Goal: Task Accomplishment & Management: Manage account settings

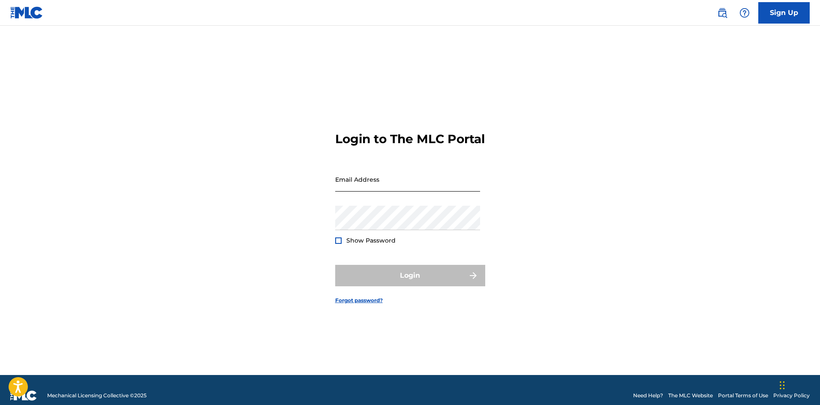
click at [358, 186] on input "Email Address" at bounding box center [407, 179] width 145 height 24
type input "[EMAIL_ADDRESS][DOMAIN_NAME]"
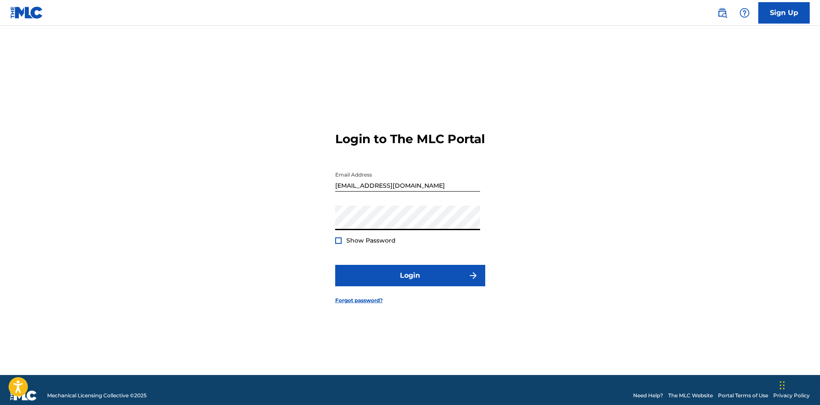
click at [335, 265] on button "Login" at bounding box center [410, 275] width 150 height 21
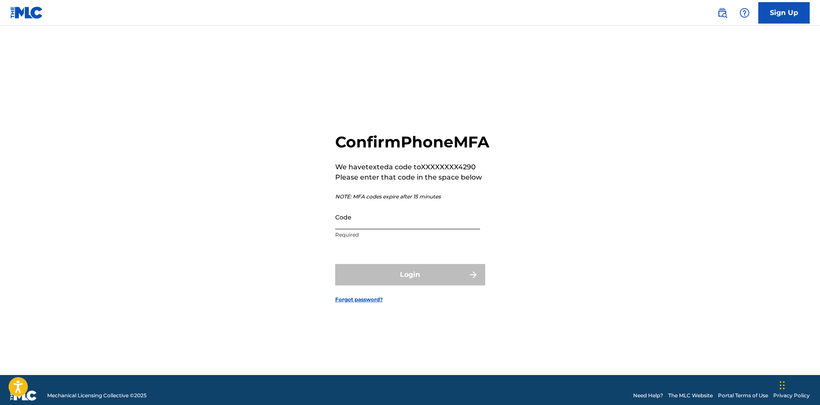
click at [361, 229] on input "Code" at bounding box center [407, 217] width 145 height 24
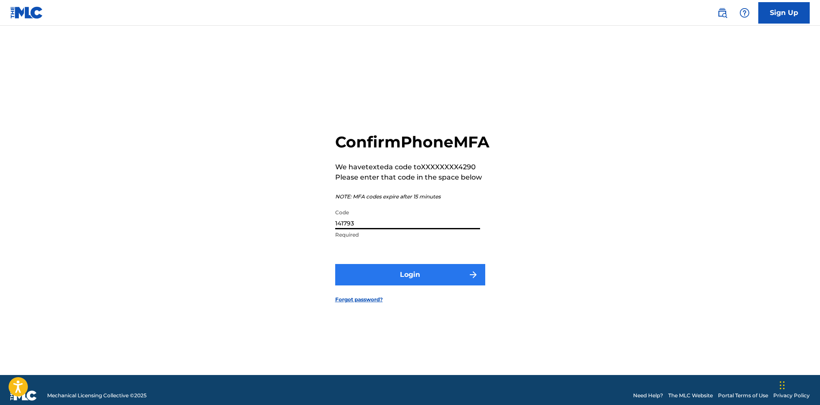
type input "141793"
click at [426, 285] on button "Login" at bounding box center [410, 274] width 150 height 21
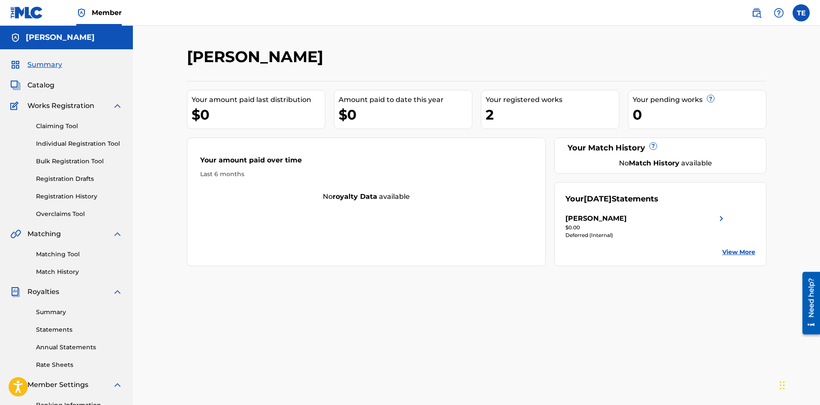
click at [120, 234] on img at bounding box center [117, 234] width 10 height 10
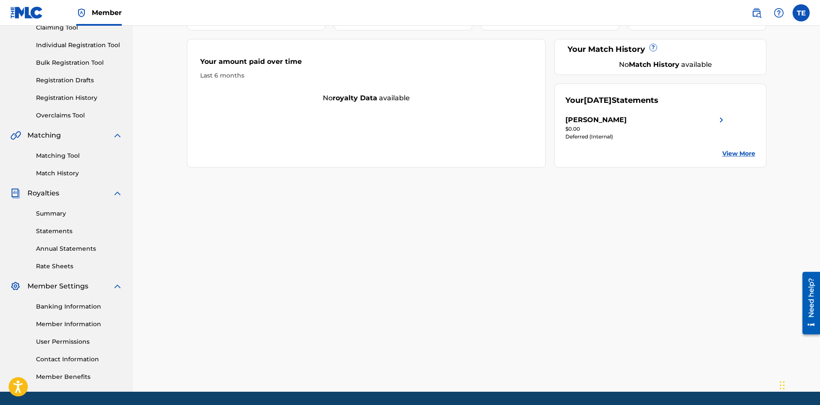
scroll to position [84, 0]
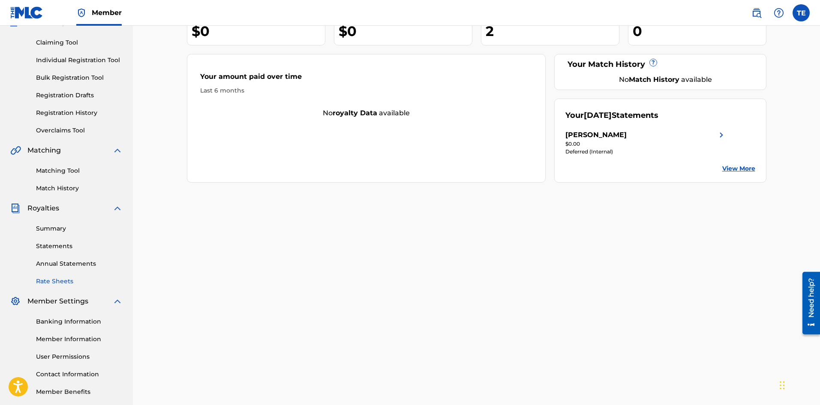
click at [68, 282] on link "Rate Sheets" at bounding box center [79, 281] width 87 height 9
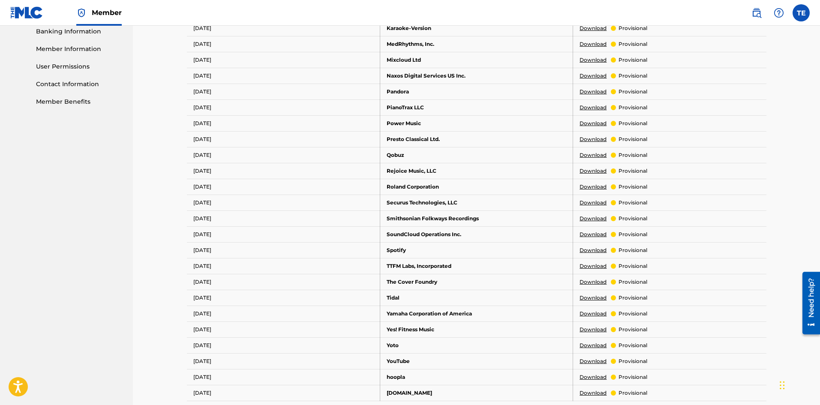
scroll to position [367, 0]
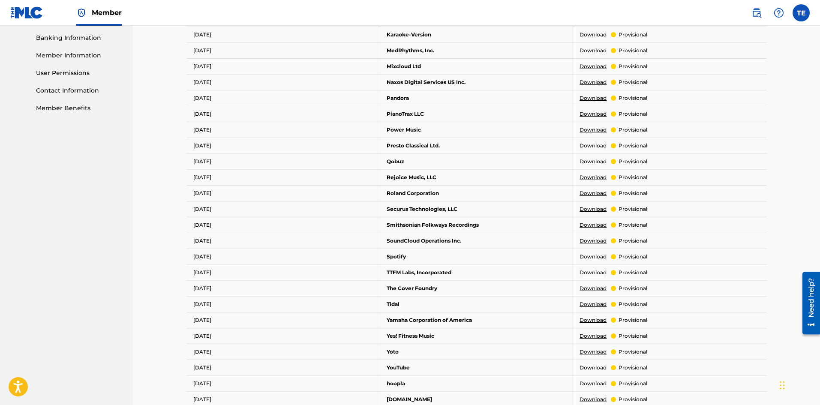
click at [599, 180] on link "Download" at bounding box center [592, 178] width 27 height 8
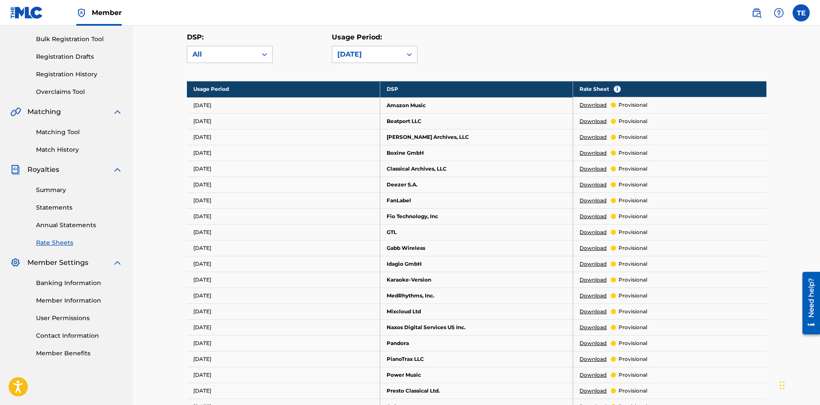
scroll to position [110, 0]
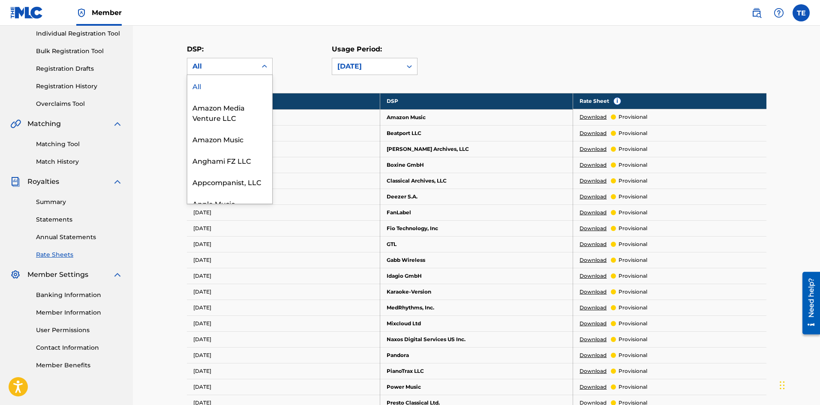
click at [262, 64] on icon at bounding box center [264, 66] width 9 height 9
click at [230, 126] on div "Amazon Media Venture LLC" at bounding box center [229, 112] width 85 height 32
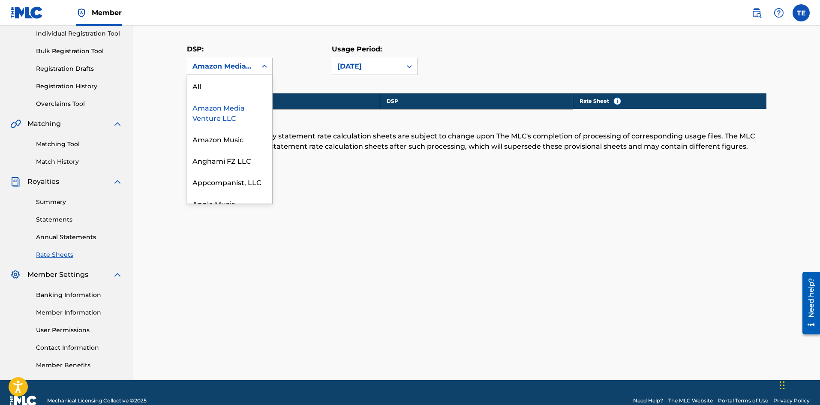
click at [267, 69] on icon at bounding box center [264, 66] width 9 height 9
click at [230, 135] on div "Amazon Music" at bounding box center [229, 138] width 85 height 21
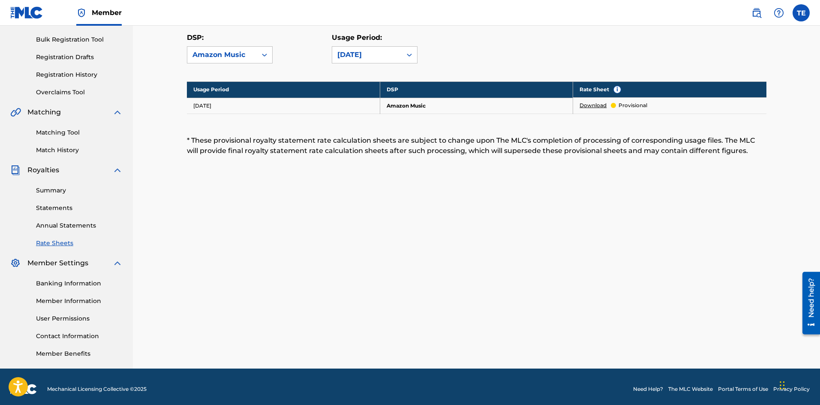
scroll to position [126, 0]
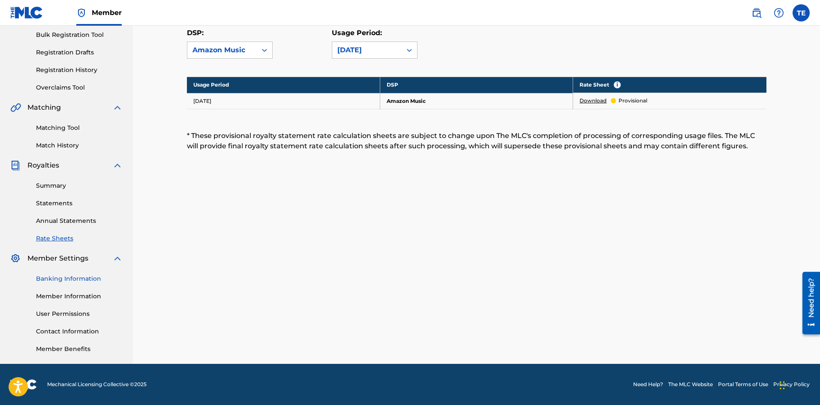
click at [45, 277] on link "Banking Information" at bounding box center [79, 278] width 87 height 9
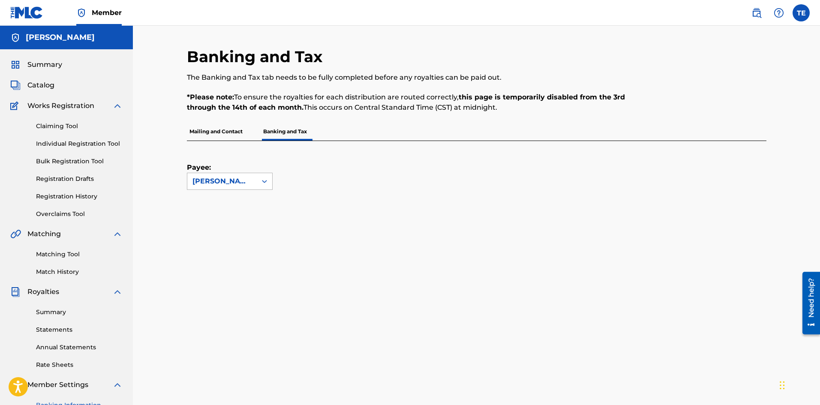
click at [263, 181] on icon at bounding box center [264, 181] width 5 height 3
click at [231, 147] on div "Payee: 1 result available. Use Up and Down to choose options, press Enter to se…" at bounding box center [230, 165] width 86 height 49
click at [34, 8] on img at bounding box center [26, 12] width 33 height 12
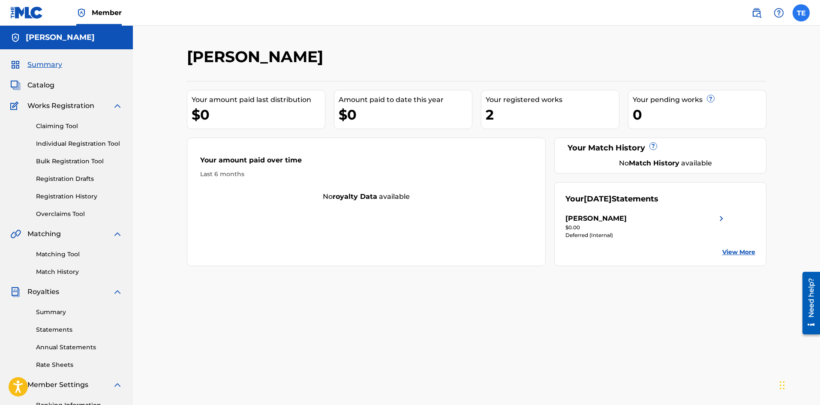
click at [796, 12] on label at bounding box center [800, 12] width 17 height 17
click at [801, 13] on input "TE [PERSON_NAME] [EMAIL_ADDRESS][DOMAIN_NAME] Notification Preferences Profile …" at bounding box center [801, 13] width 0 height 0
click at [722, 122] on p "Log out" at bounding box center [718, 121] width 20 height 8
click at [801, 13] on input "TE [PERSON_NAME] [EMAIL_ADDRESS][DOMAIN_NAME] Notification Preferences Profile …" at bounding box center [801, 13] width 0 height 0
